Goal: Transaction & Acquisition: Purchase product/service

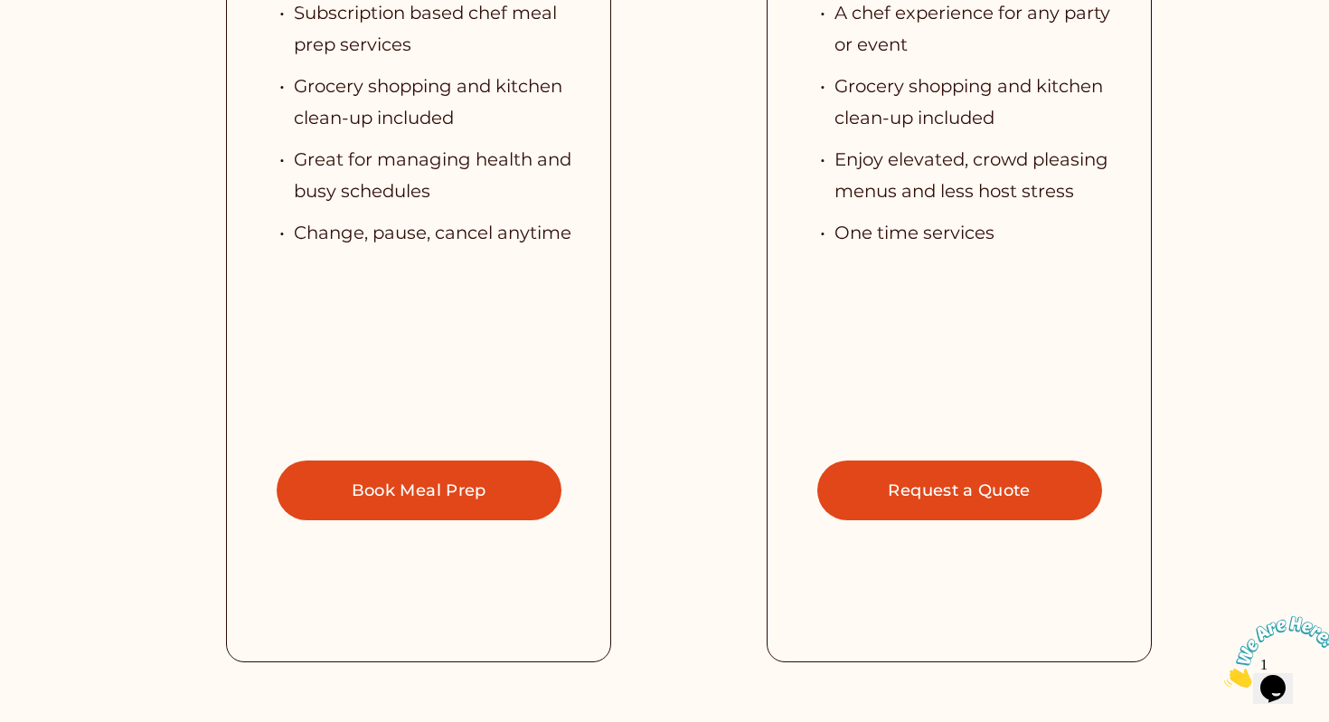
scroll to position [4048, 0]
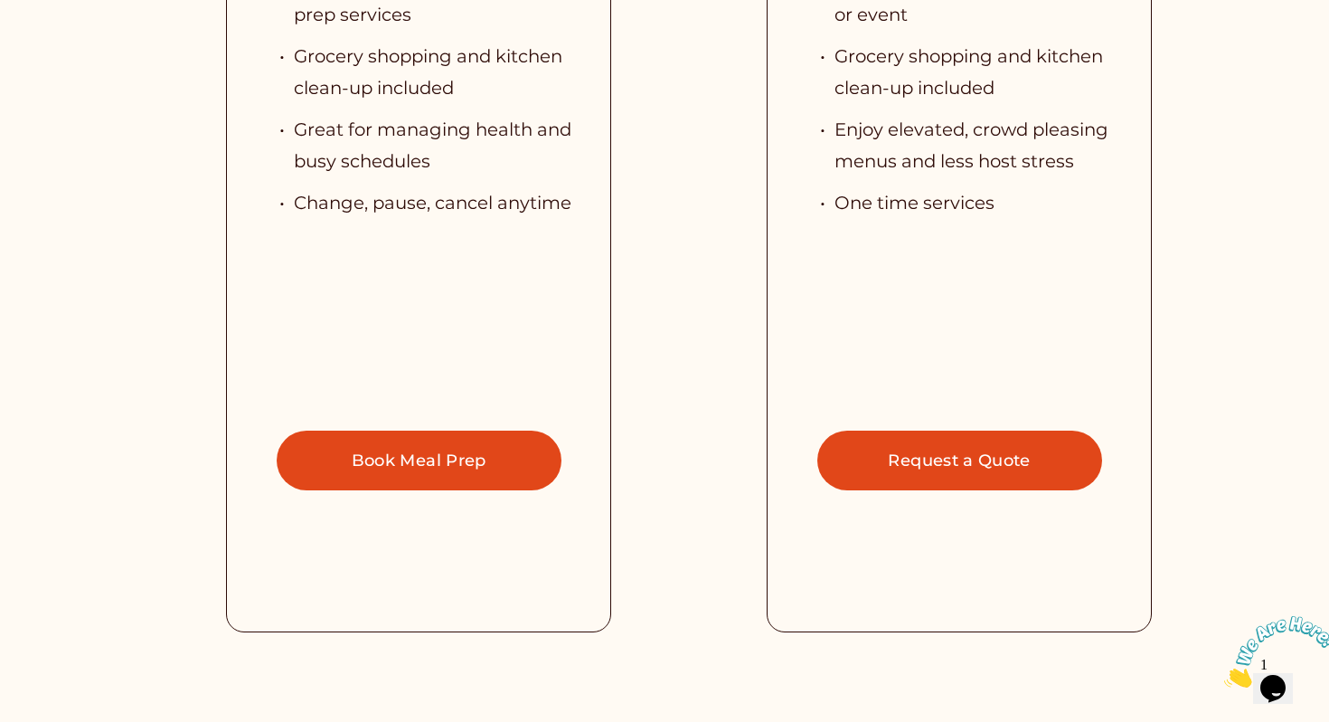
click at [533, 468] on link "Book Meal Prep" at bounding box center [419, 460] width 285 height 61
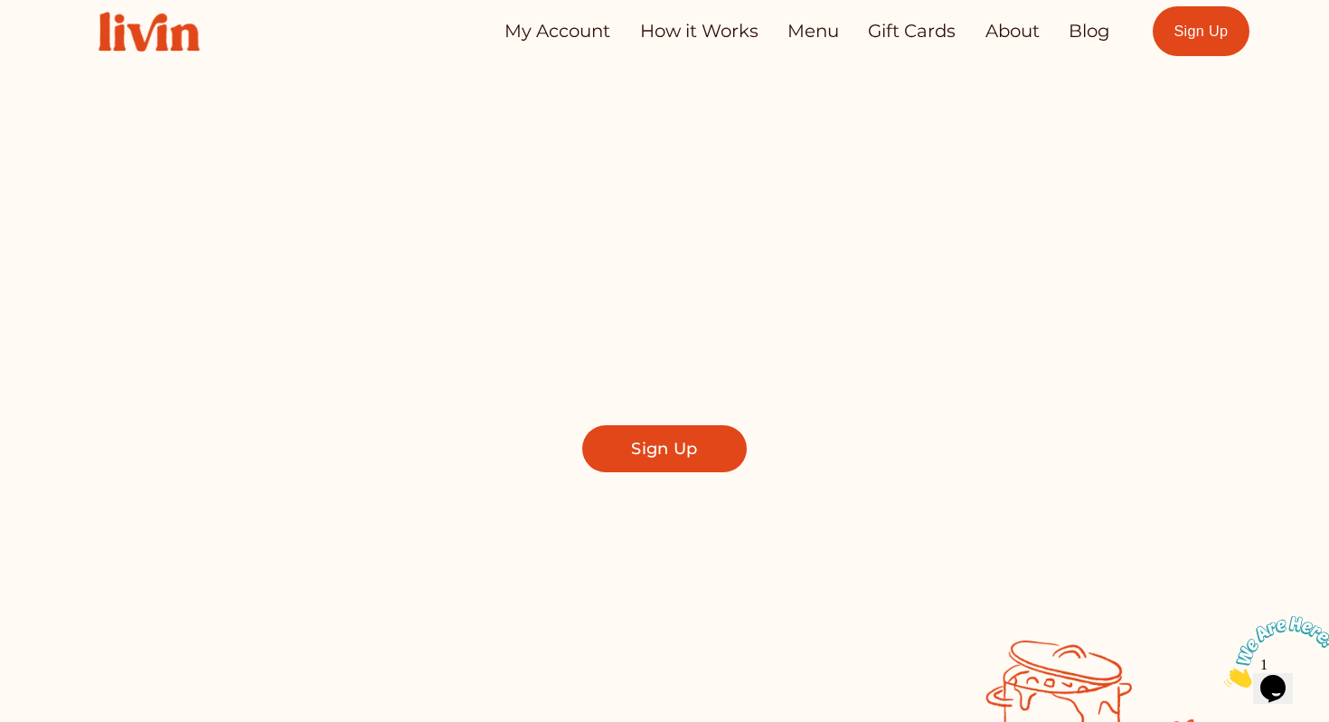
scroll to position [0, 0]
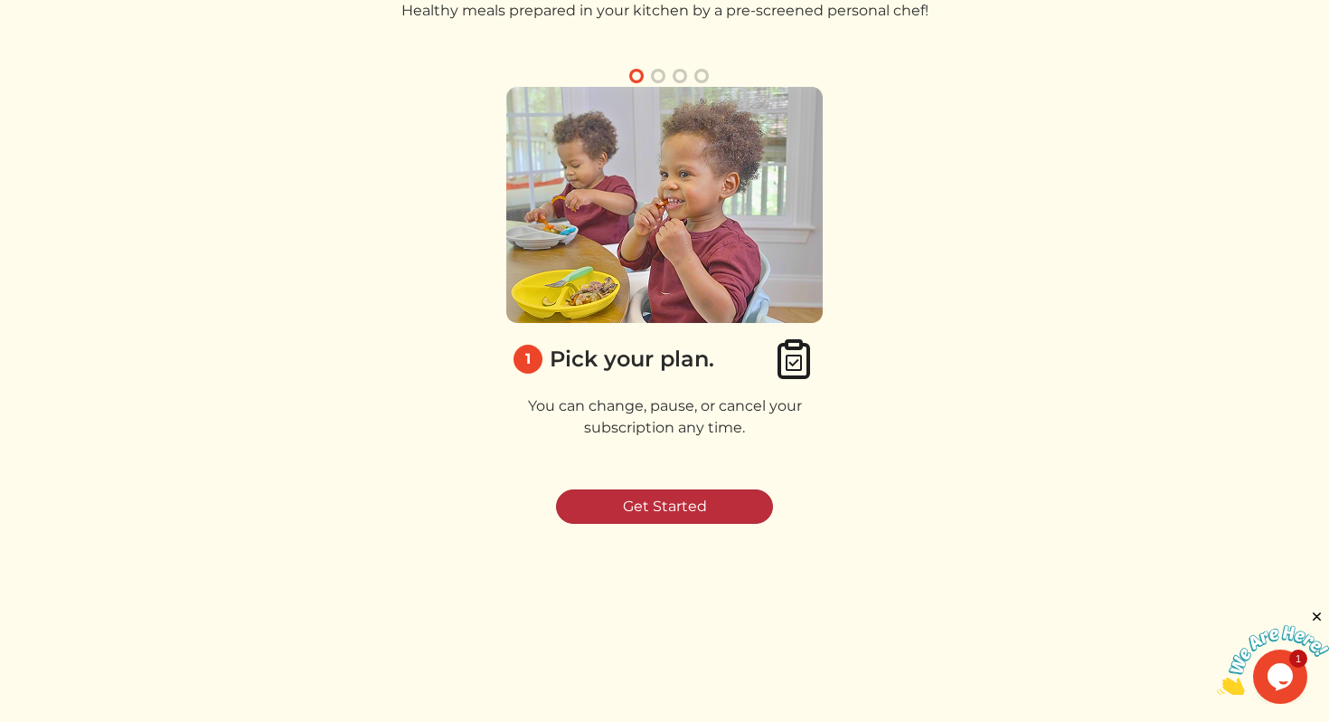
click at [610, 502] on link "Get Started" at bounding box center [664, 506] width 217 height 34
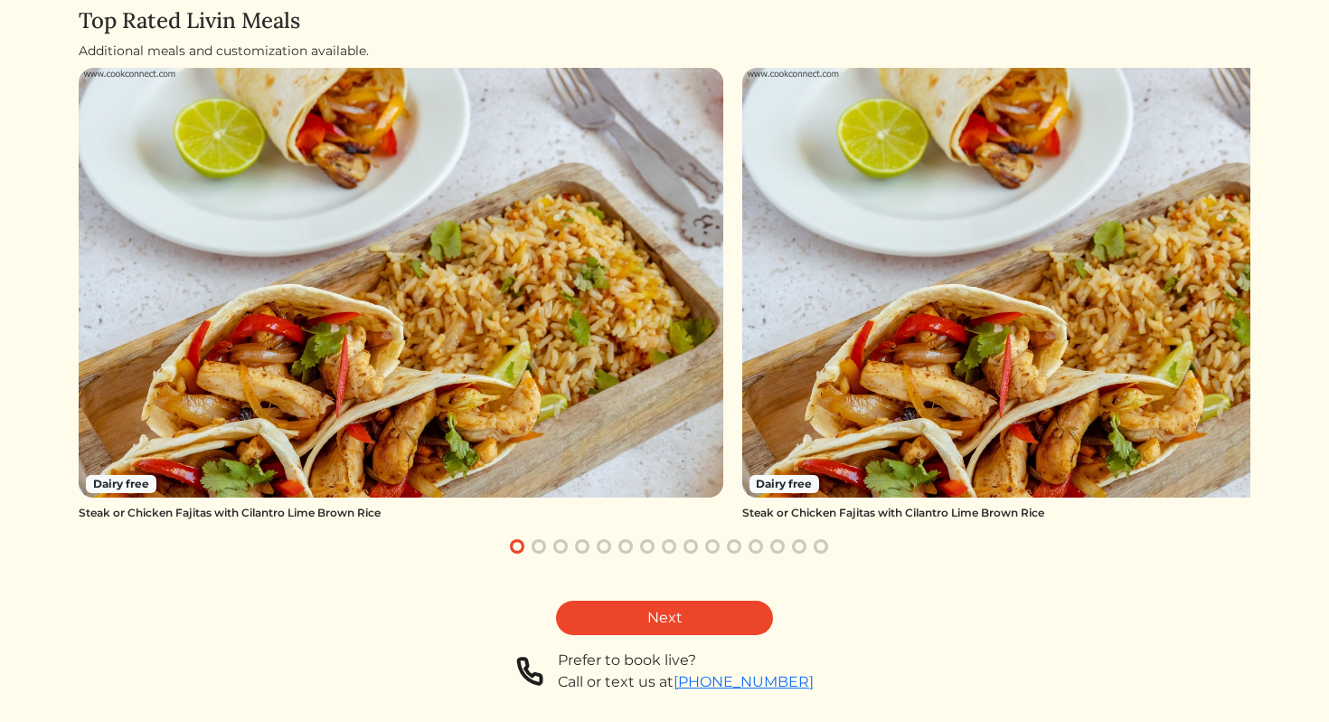
scroll to position [145, 0]
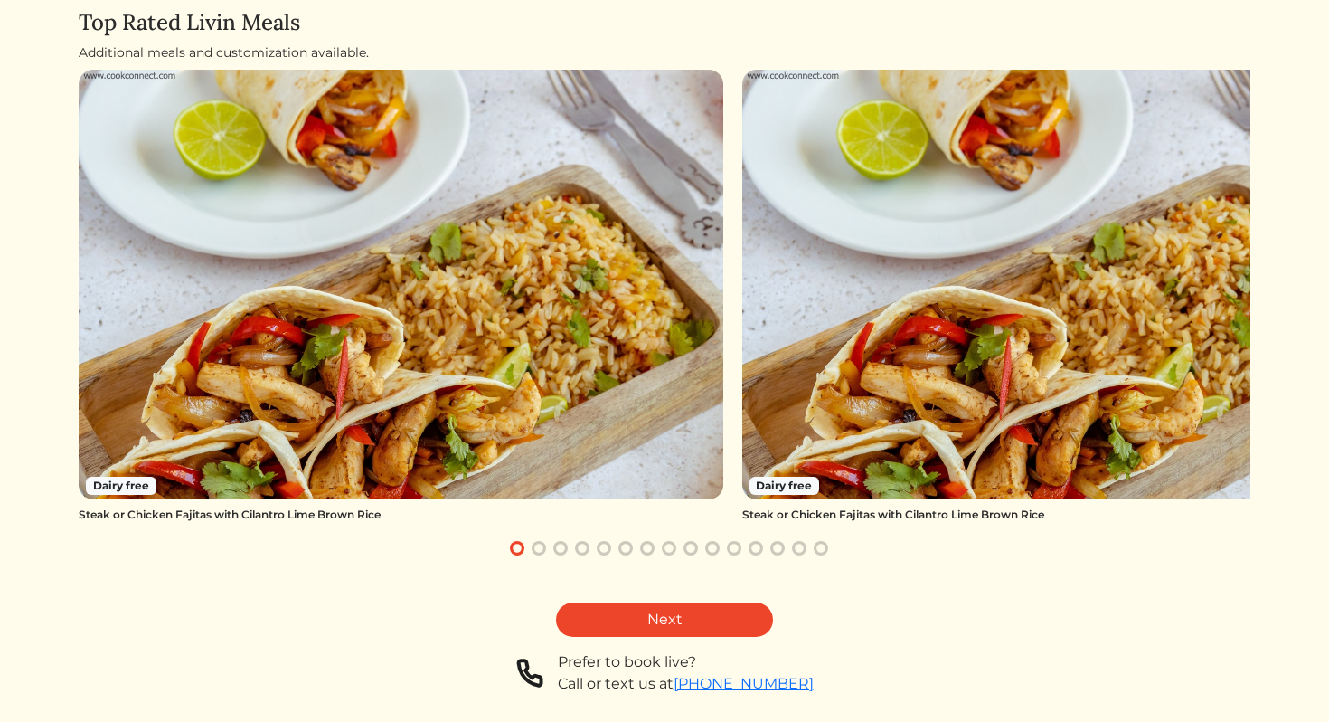
click at [506, 396] on img at bounding box center [401, 285] width 645 height 430
click at [607, 611] on link "Next" at bounding box center [664, 619] width 217 height 34
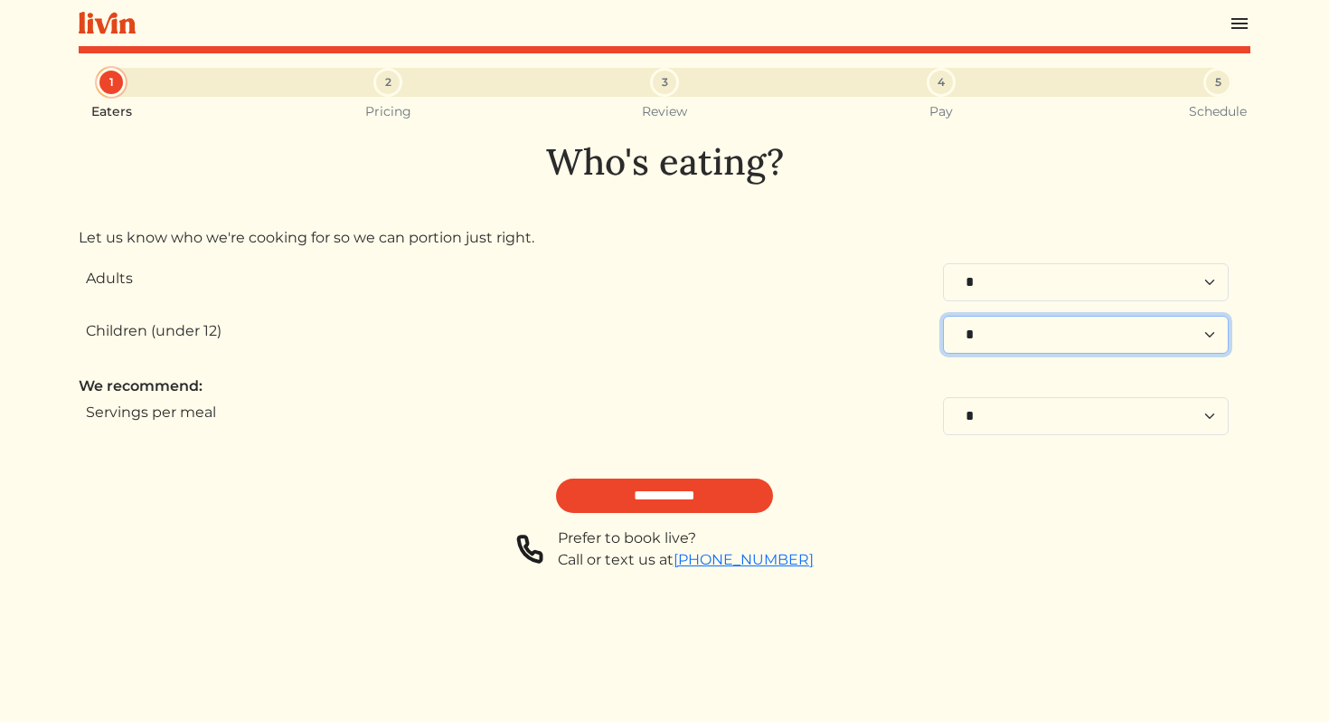
click at [978, 334] on select "* * * * * * * * * * **" at bounding box center [1086, 335] width 286 height 38
